Goal: Information Seeking & Learning: Learn about a topic

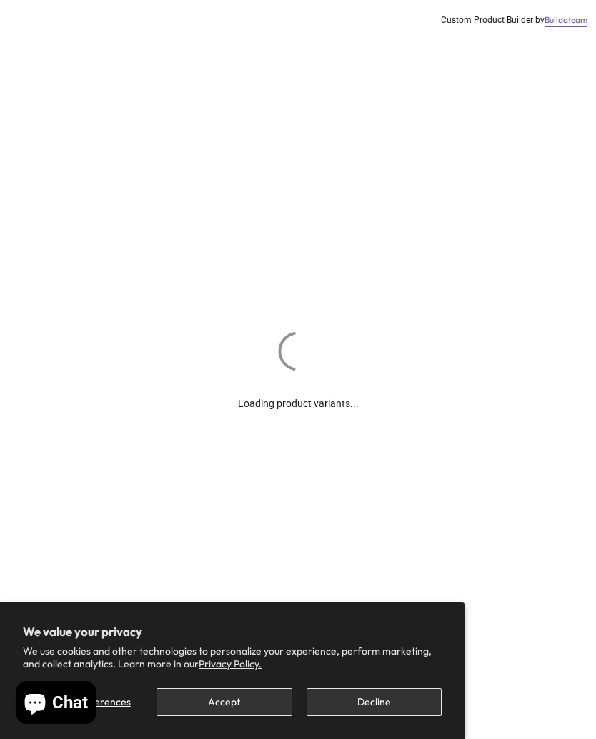
click at [181, 695] on button "Accept" at bounding box center [224, 702] width 135 height 28
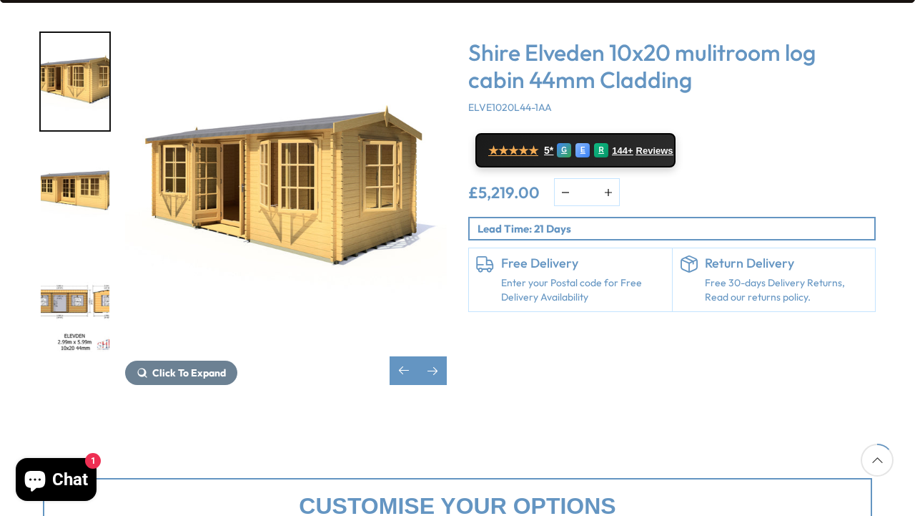
scroll to position [247, 0]
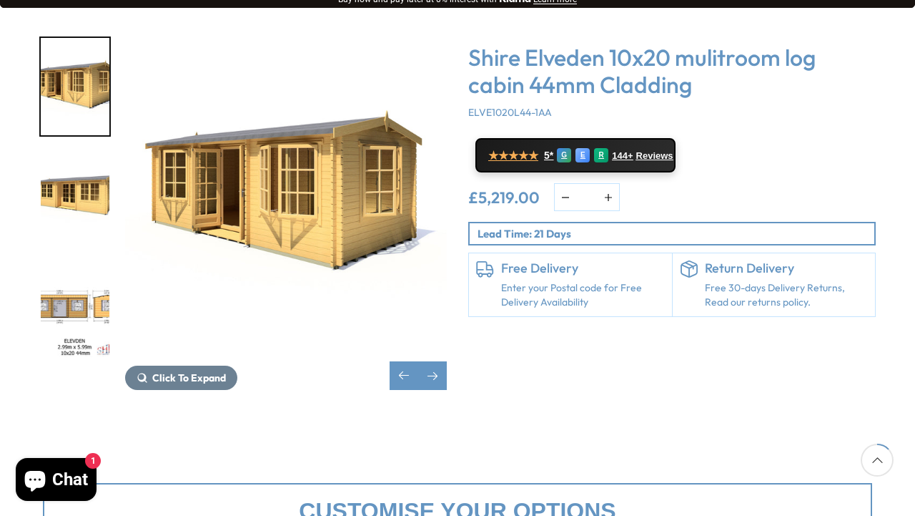
click at [165, 371] on span "Click To Expand" at bounding box center [189, 377] width 74 height 13
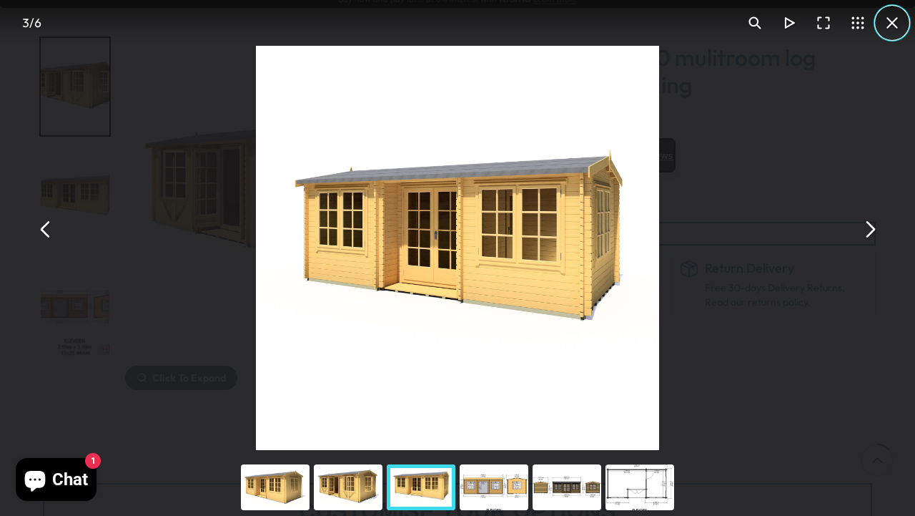
click at [596, 18] on button "You can close this modal content with the ESC key" at bounding box center [892, 23] width 34 height 34
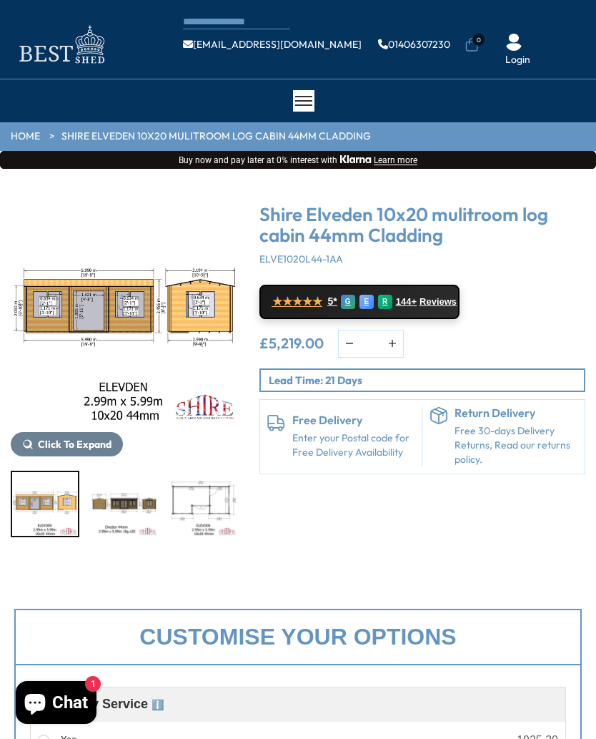
click at [87, 452] on button "Click To Expand" at bounding box center [67, 444] width 112 height 24
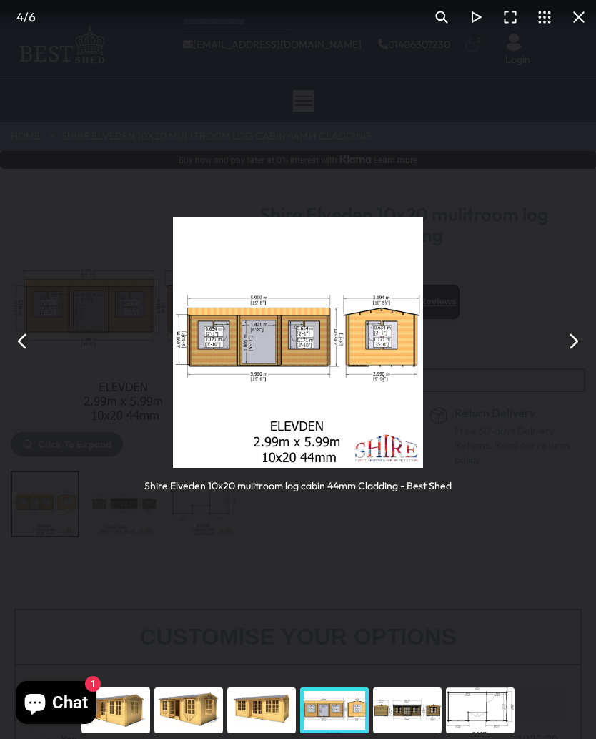
click at [516, 434] on div "Shire Elveden 10x20 mulitroom log cabin 44mm Cladding - Best Shed" at bounding box center [298, 340] width 596 height 681
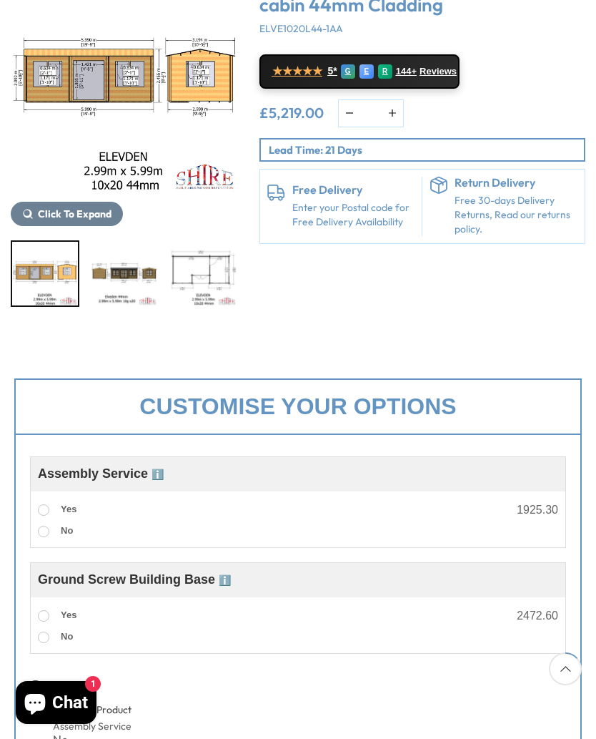
scroll to position [231, 0]
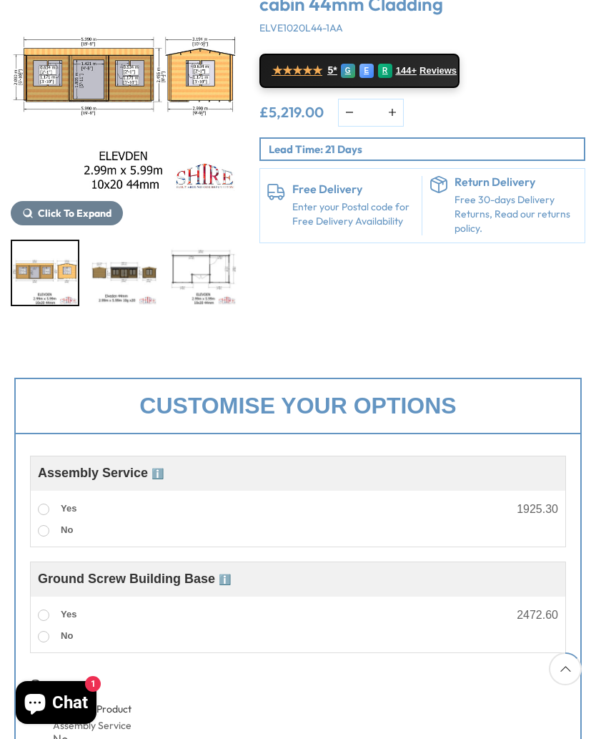
click at [39, 508] on span at bounding box center [43, 508] width 11 height 11
click at [38, 613] on label "Yes" at bounding box center [57, 615] width 39 height 19
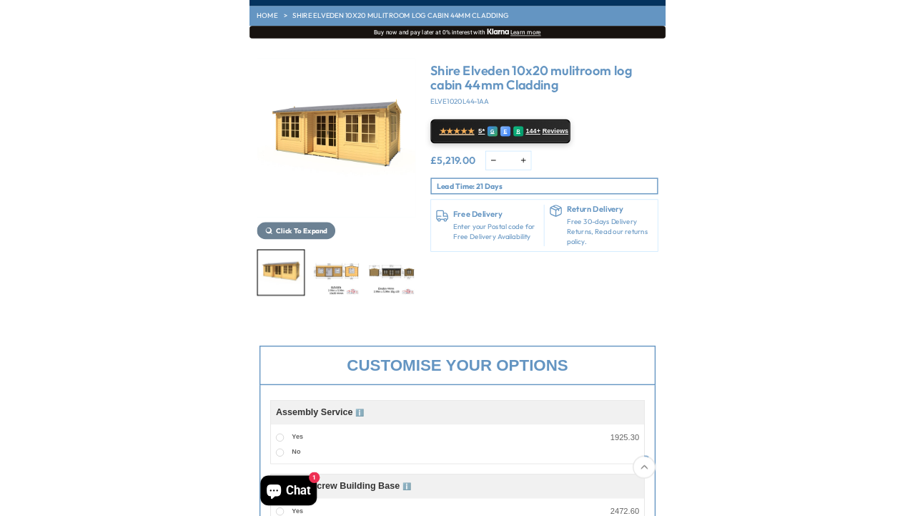
scroll to position [209, 0]
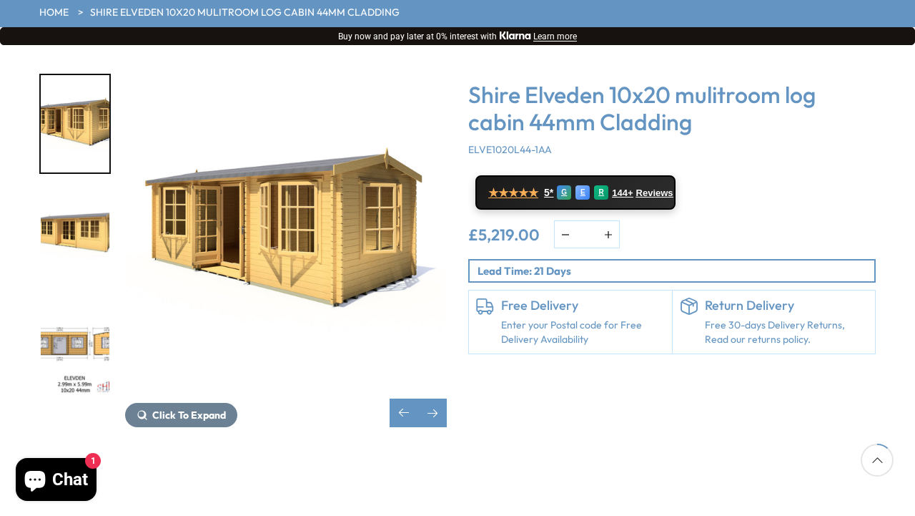
click at [254, 202] on img "2 / 6" at bounding box center [286, 235] width 322 height 322
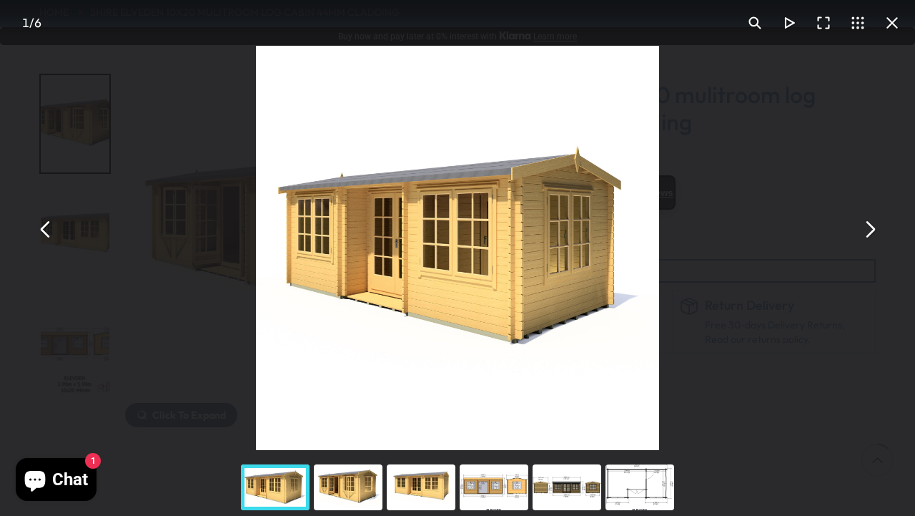
click at [596, 21] on button "You can close this modal content with the ESC key" at bounding box center [892, 23] width 34 height 34
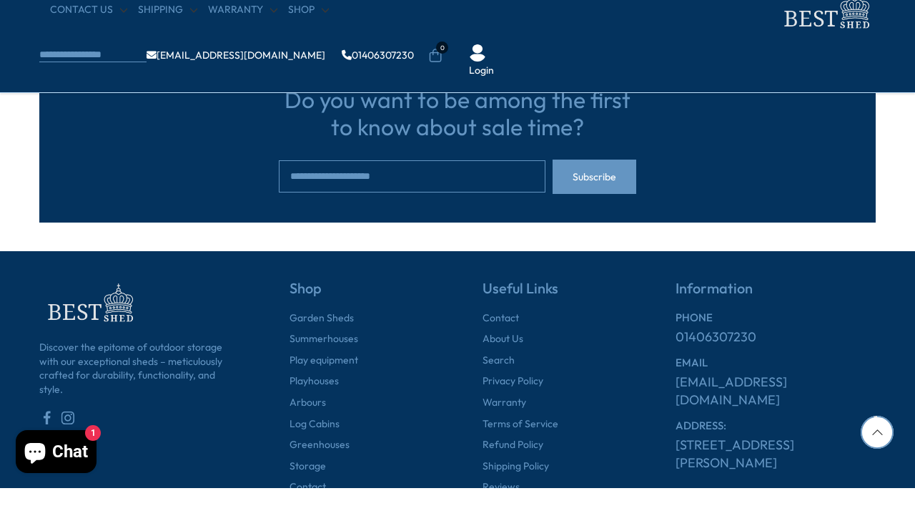
scroll to position [1765, 0]
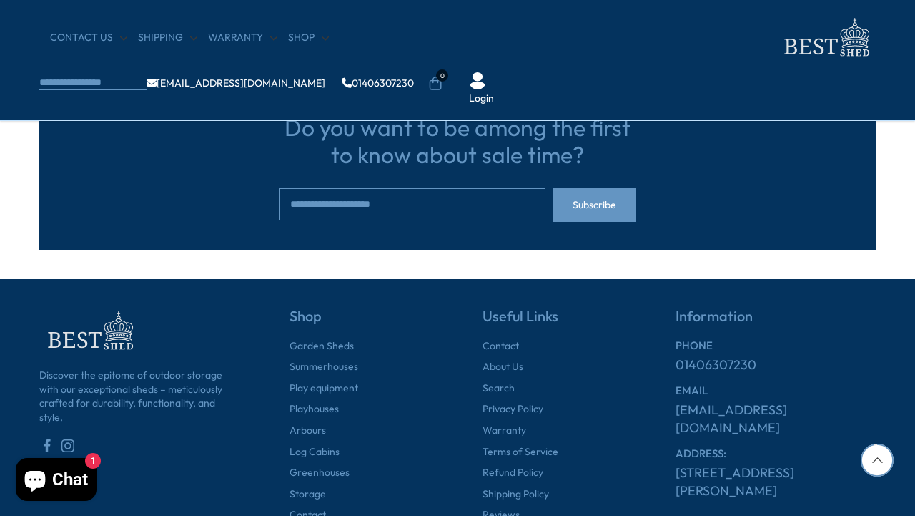
click at [596, 391] on div "Information PHONE 01406307230 EMAIL info@bestshed.co.uk ADDRESS: Tydd Bank, Sut…" at bounding box center [751, 414] width 250 height 214
click at [298, 445] on link "Log Cabins" at bounding box center [315, 452] width 50 height 14
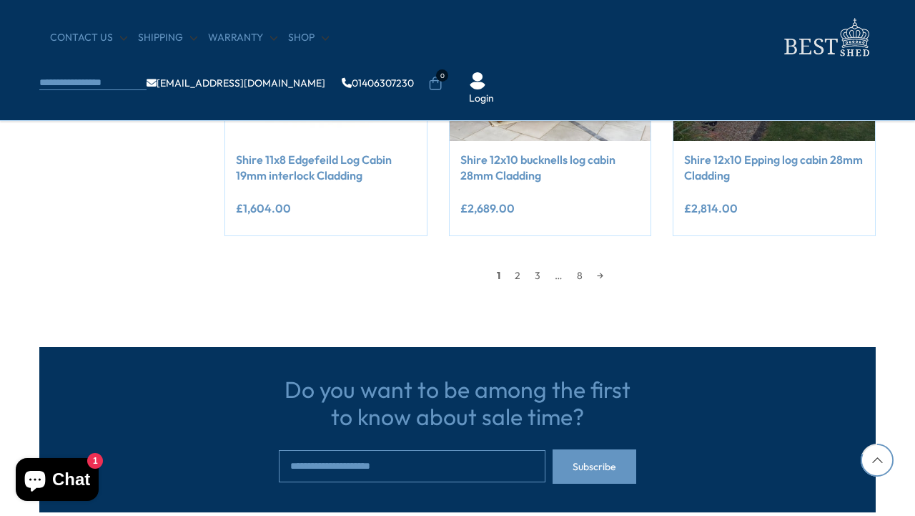
scroll to position [1341, 0]
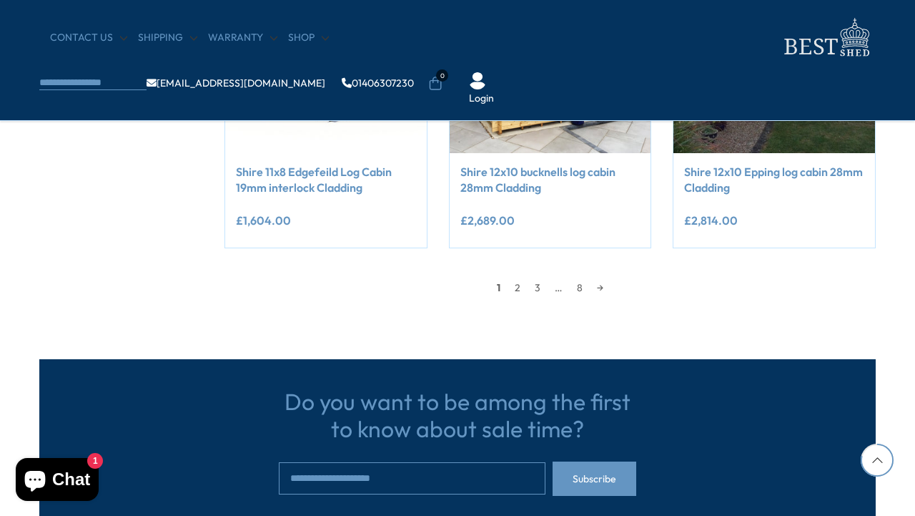
click at [518, 285] on link "2" at bounding box center [518, 287] width 20 height 21
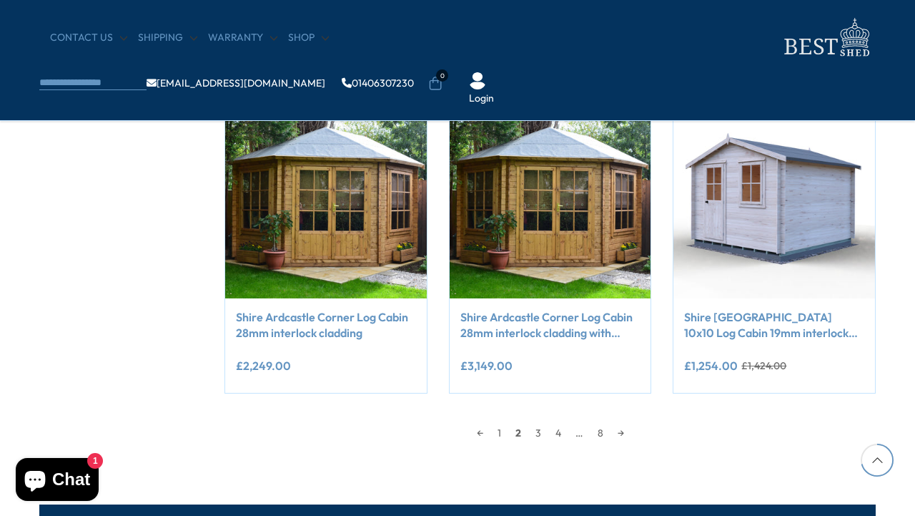
scroll to position [1197, 0]
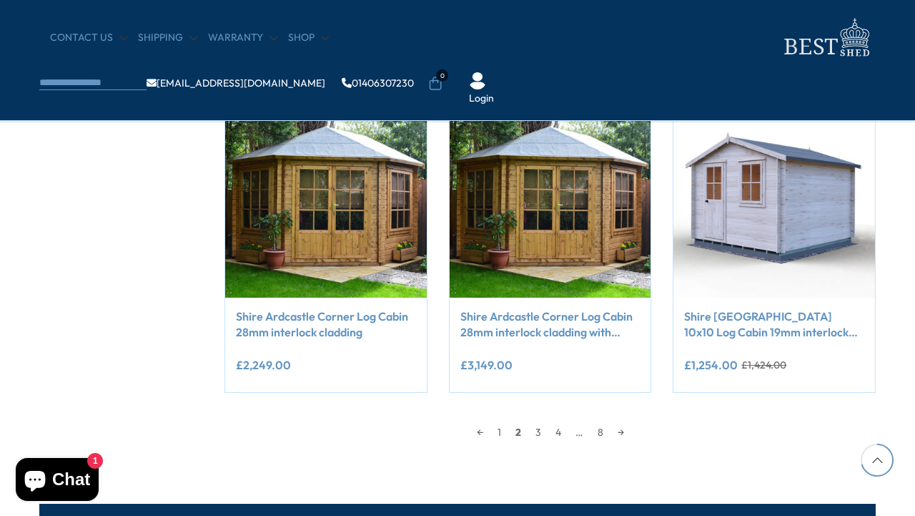
click at [535, 425] on link "3" at bounding box center [538, 431] width 20 height 21
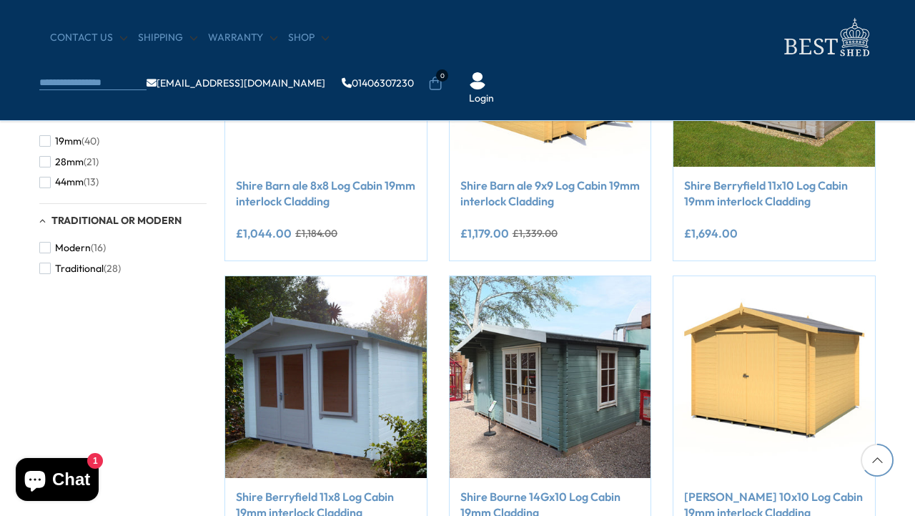
scroll to position [1262, 0]
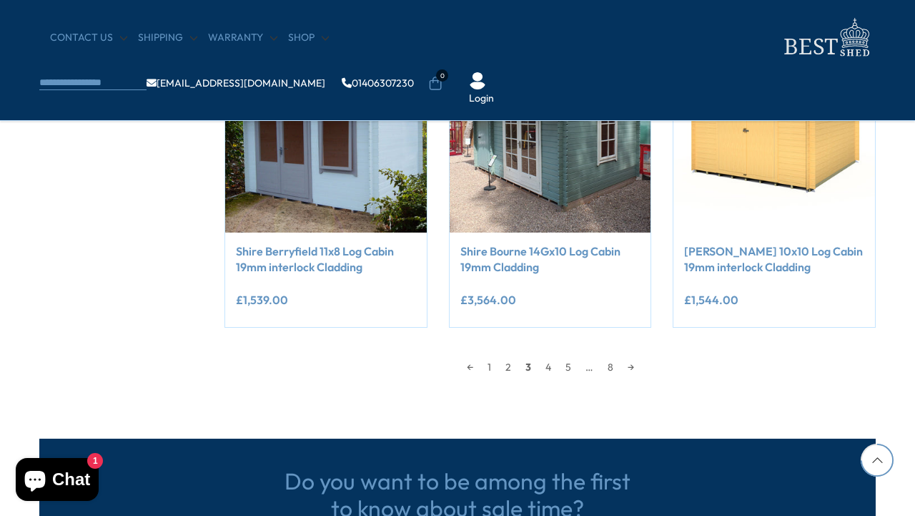
click at [549, 368] on link "4" at bounding box center [548, 366] width 20 height 21
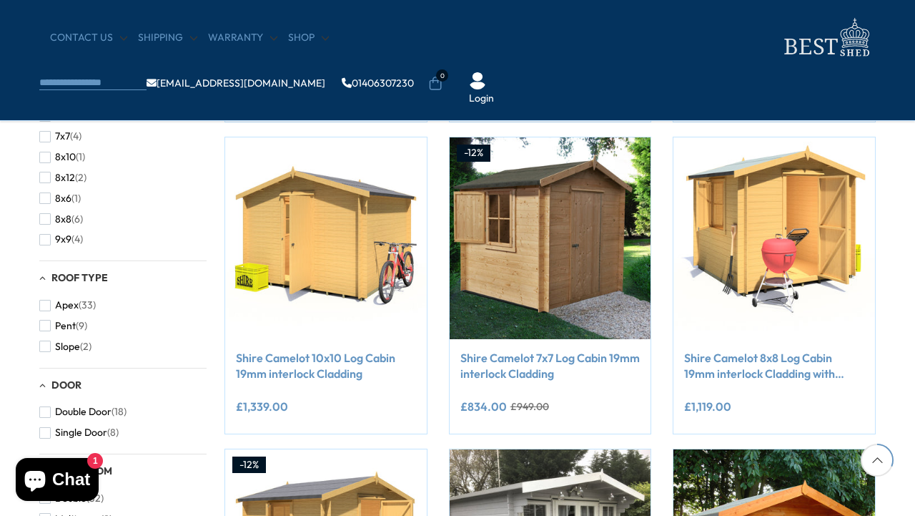
scroll to position [531, 0]
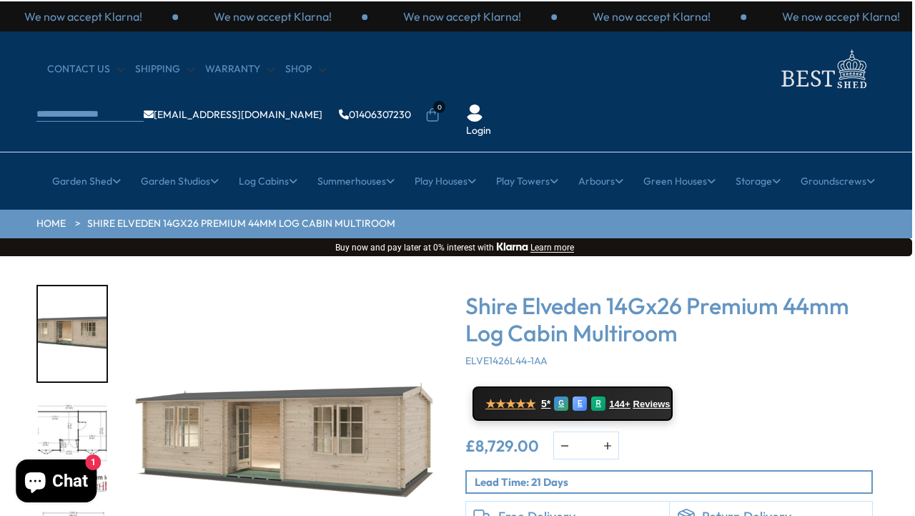
scroll to position [0, 3]
